Goal: Transaction & Acquisition: Register for event/course

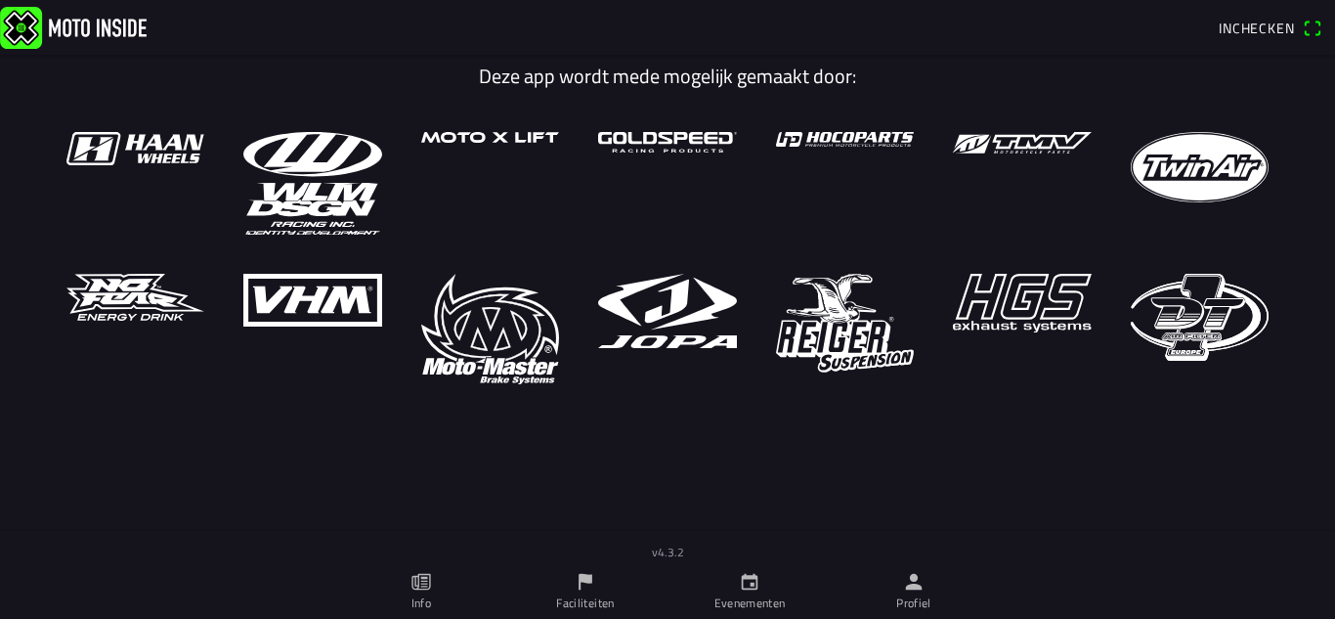
click at [745, 591] on icon "calendar" at bounding box center [749, 581] width 21 height 21
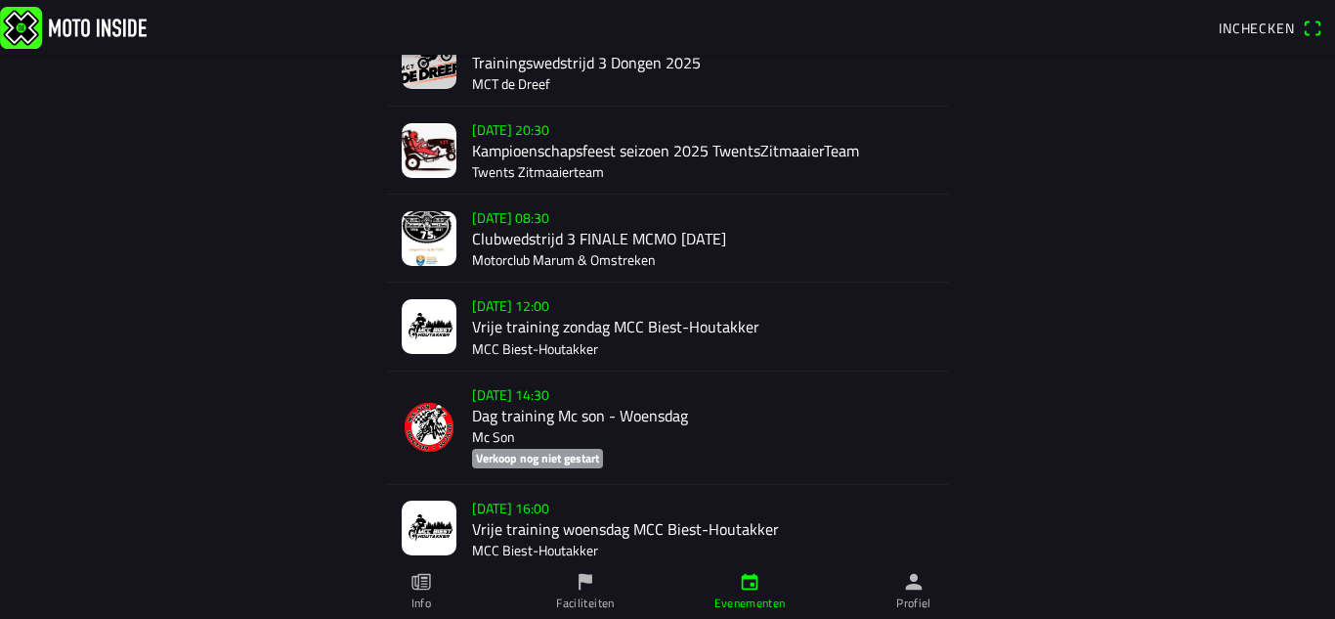
scroll to position [575, 0]
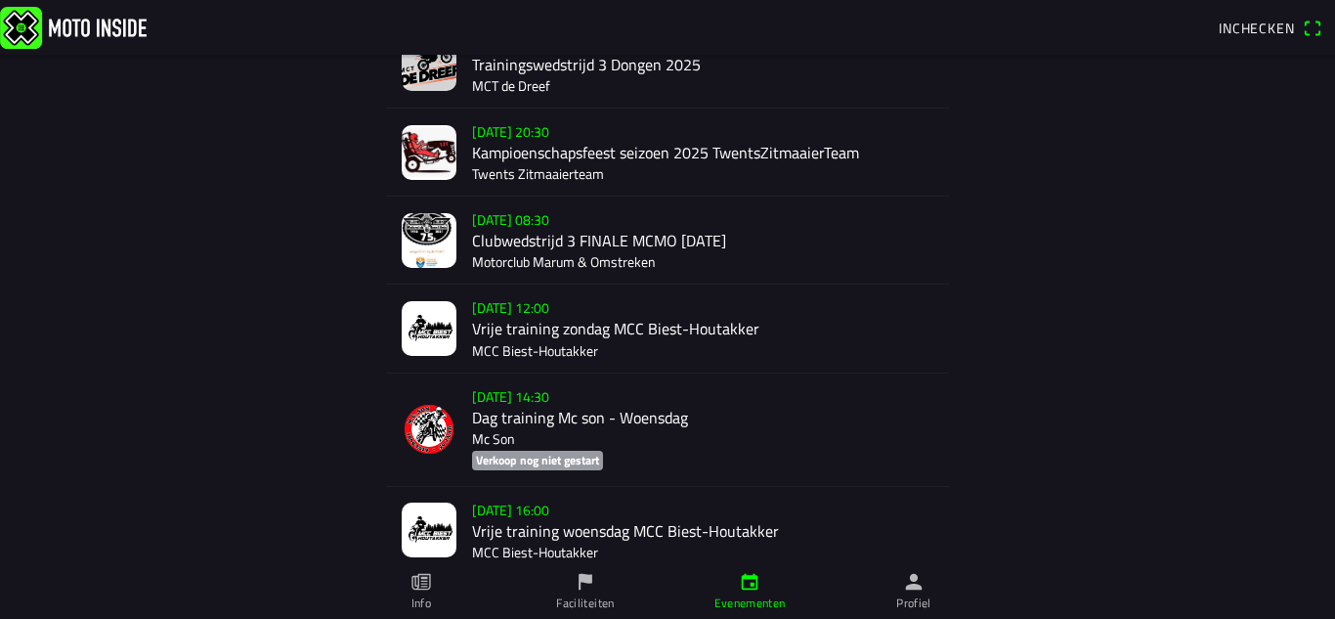
click at [741, 376] on div "[DATE] 14:30 Dag training Mc son - Woensdag Mc Son Verkoop nog niet gestart" at bounding box center [702, 429] width 461 height 112
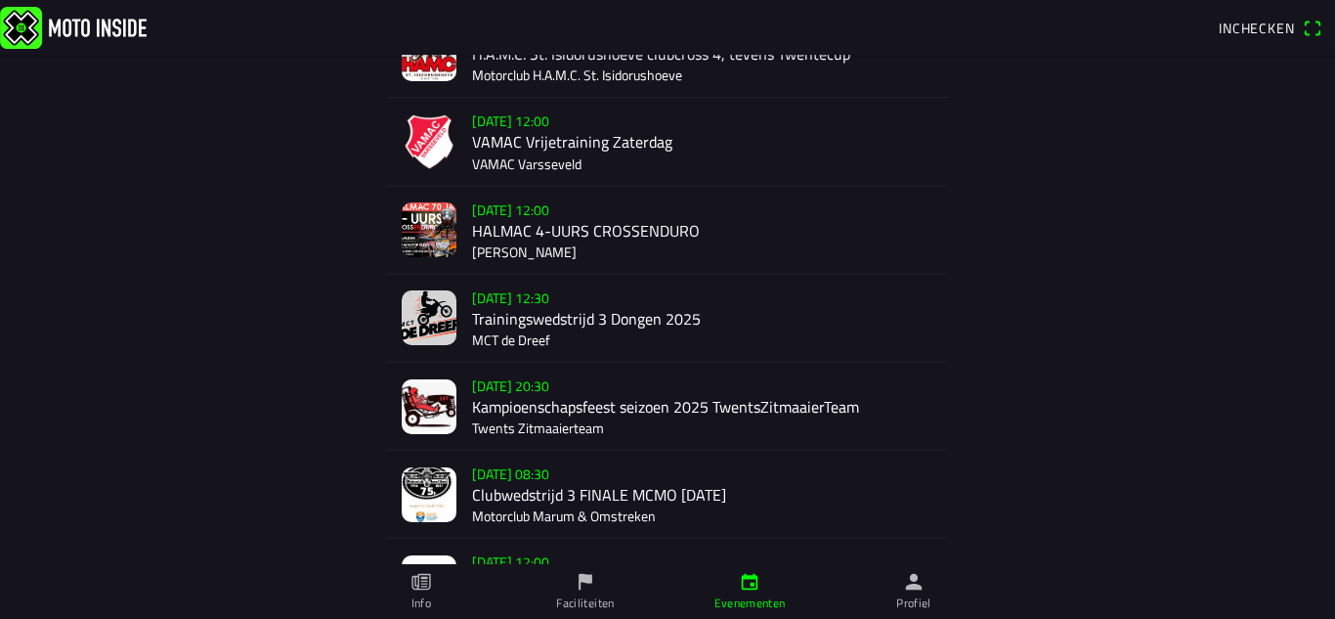
scroll to position [321, 0]
